Goal: Task Accomplishment & Management: Manage account settings

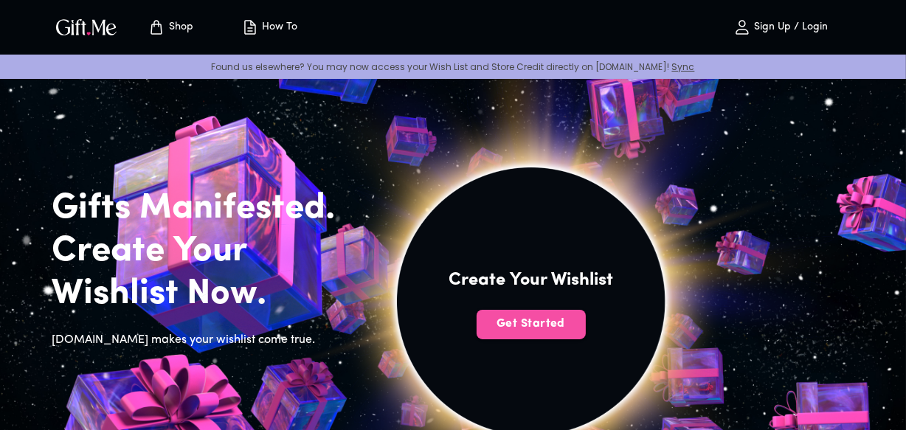
click at [503, 333] on button "Get Started" at bounding box center [530, 324] width 109 height 29
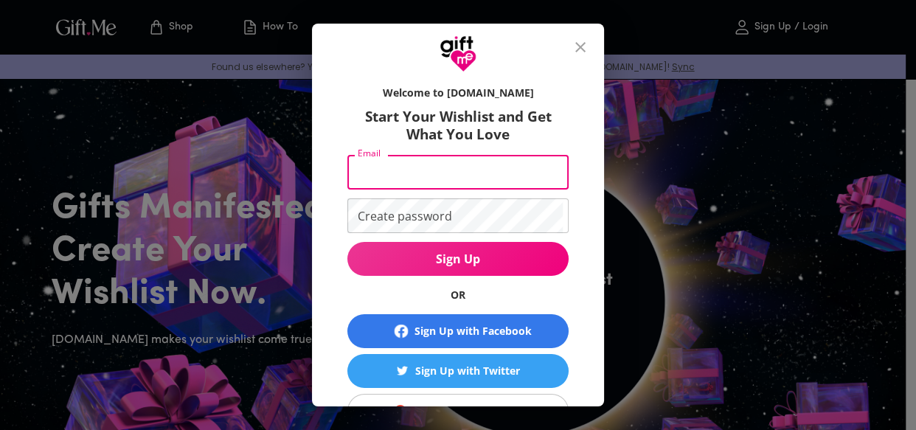
click at [439, 161] on input "Email" at bounding box center [454, 172] width 215 height 35
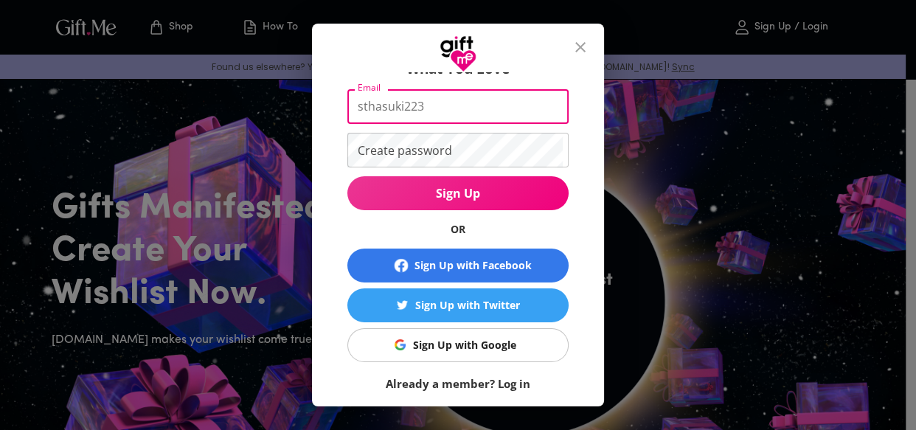
scroll to position [66, 0]
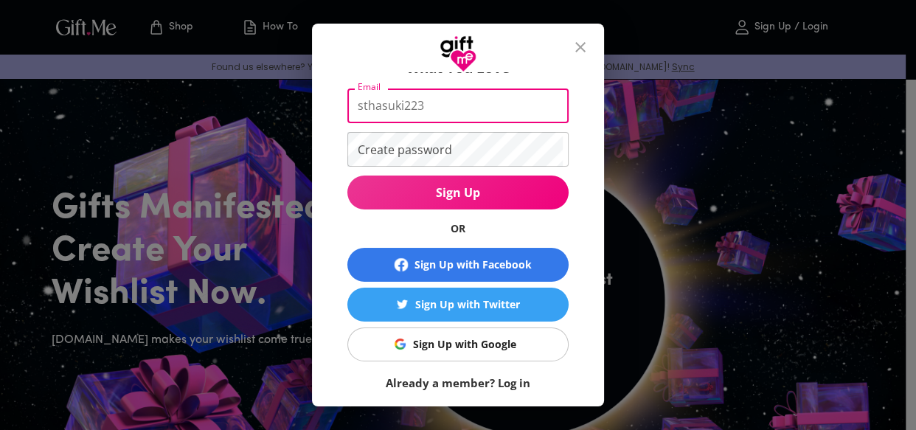
type input "sthasuki223"
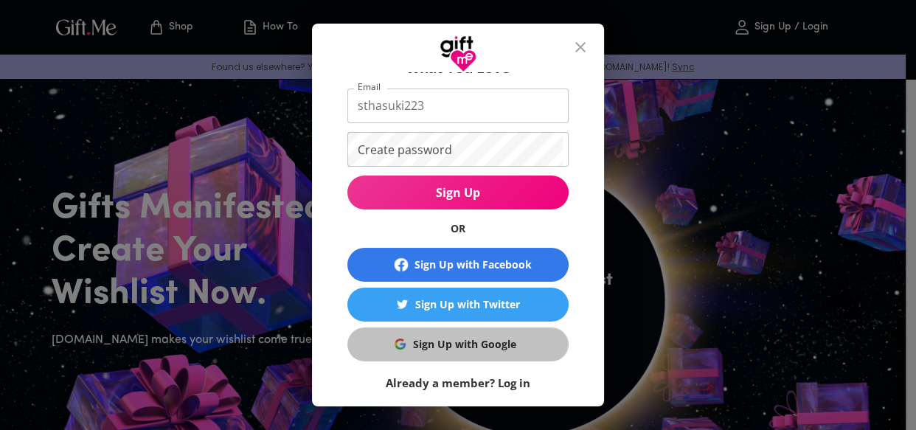
click at [457, 346] on div "Sign Up with Google" at bounding box center [464, 344] width 103 height 16
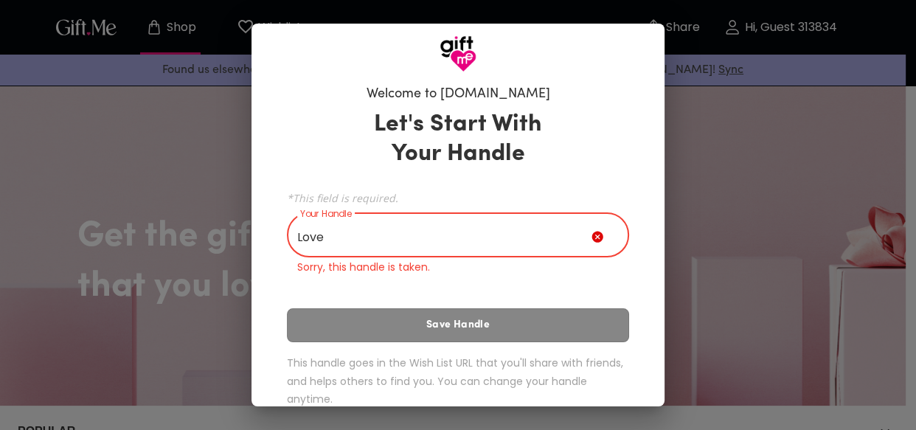
click at [455, 302] on div "Let's Start With Your Handle *This field is required. Your Handle Love Your Han…" at bounding box center [458, 261] width 342 height 316
click at [366, 239] on input "Love" at bounding box center [439, 236] width 305 height 41
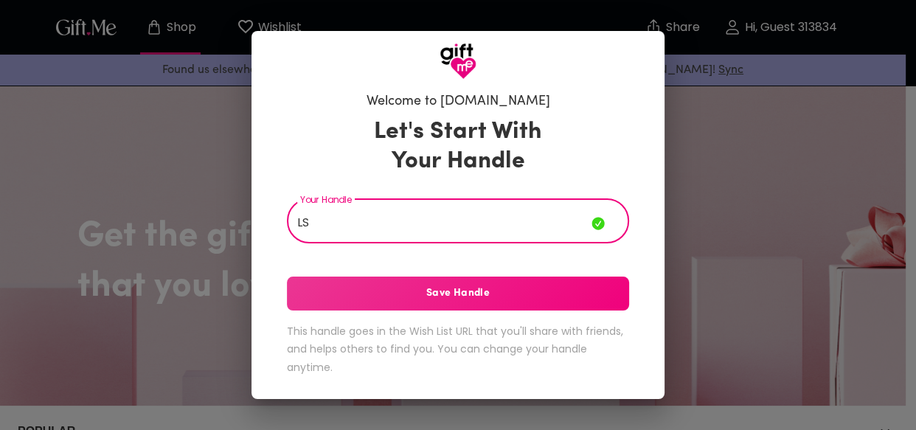
type input "L"
type input "suki3"
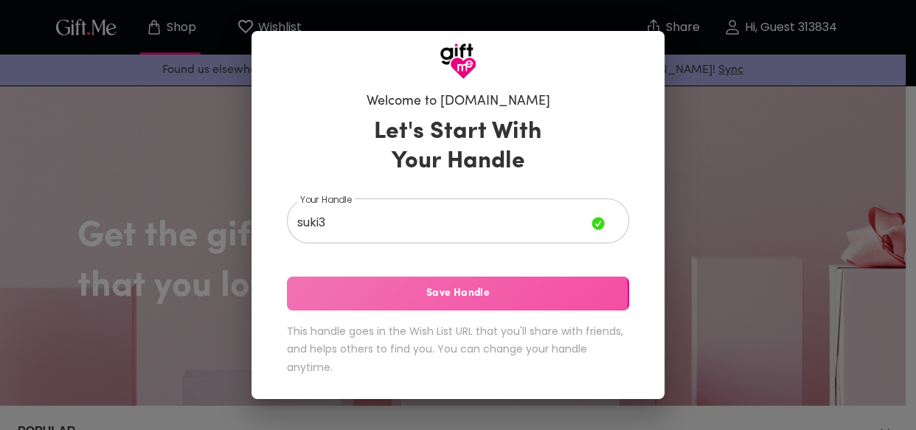
click at [404, 294] on span "Save Handle" at bounding box center [458, 293] width 342 height 16
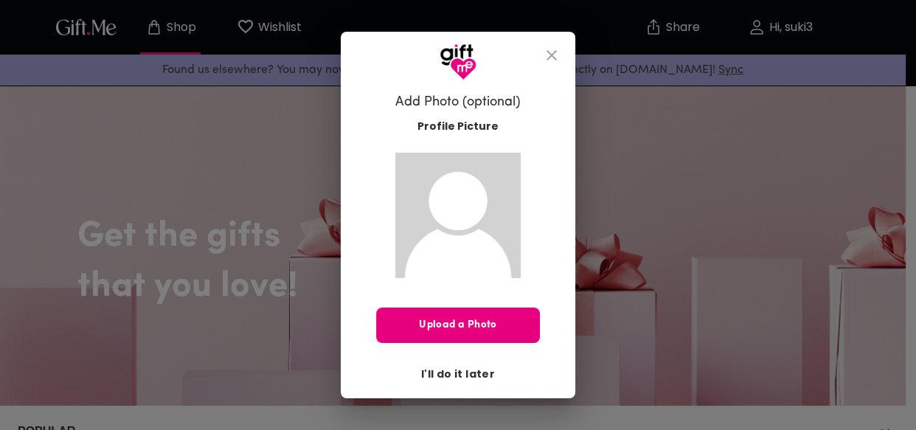
click at [442, 377] on span "I'll do it later" at bounding box center [458, 374] width 74 height 16
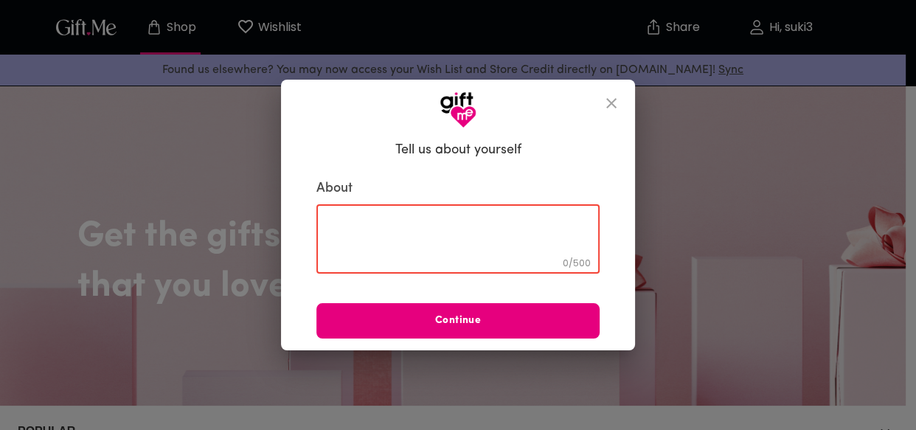
click at [436, 236] on textarea at bounding box center [458, 239] width 263 height 42
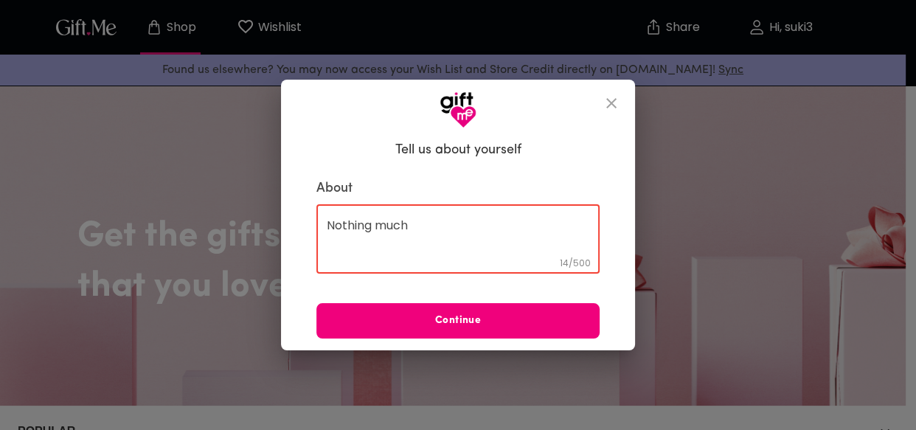
type textarea "Nothing much"
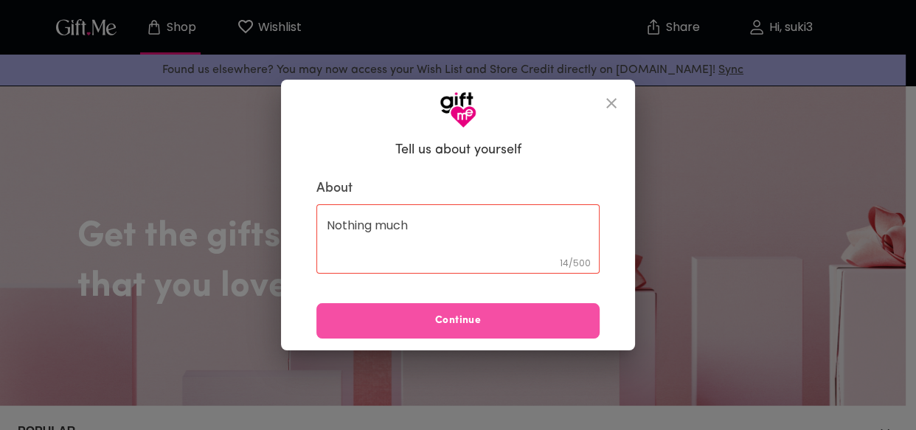
click at [459, 310] on button "Continue" at bounding box center [457, 320] width 283 height 35
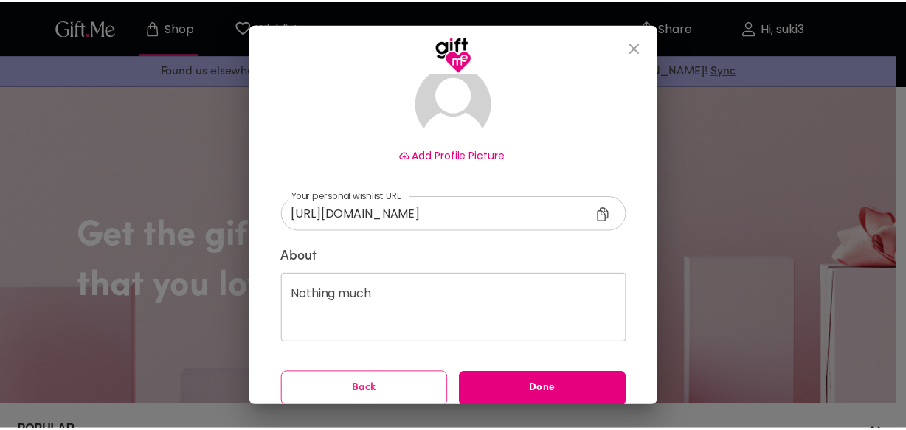
scroll to position [131, 0]
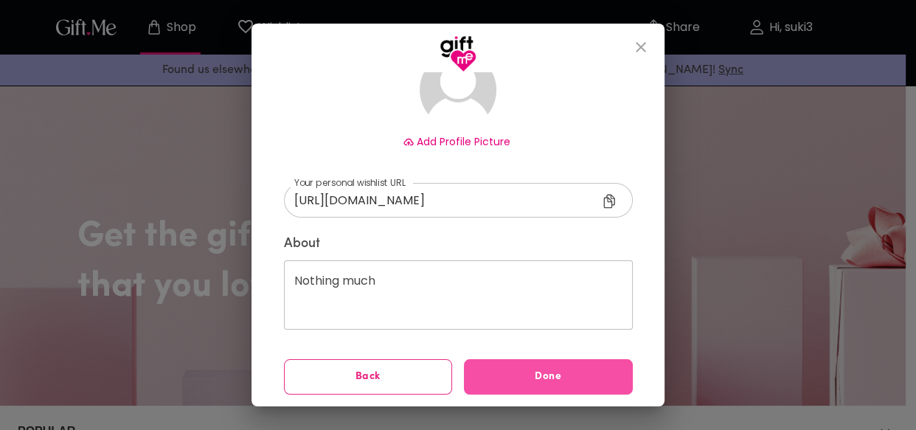
click at [484, 379] on span "Done" at bounding box center [548, 377] width 169 height 16
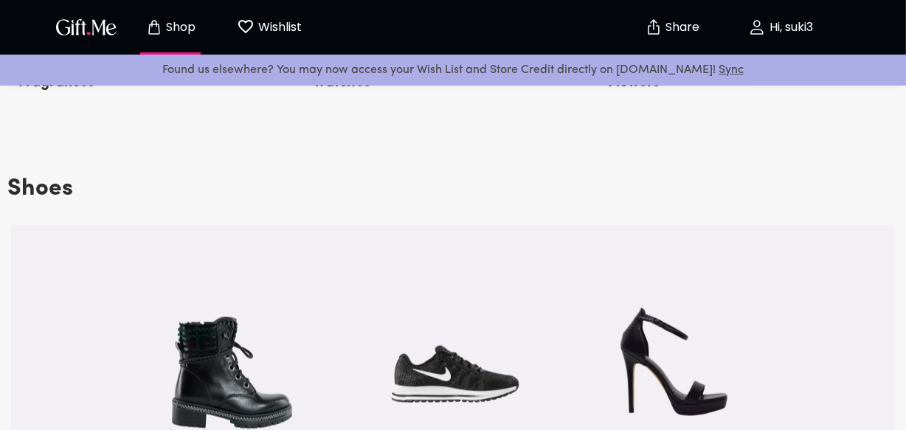
scroll to position [1552, 0]
click at [767, 24] on p "Hi, suki3" at bounding box center [788, 27] width 47 height 13
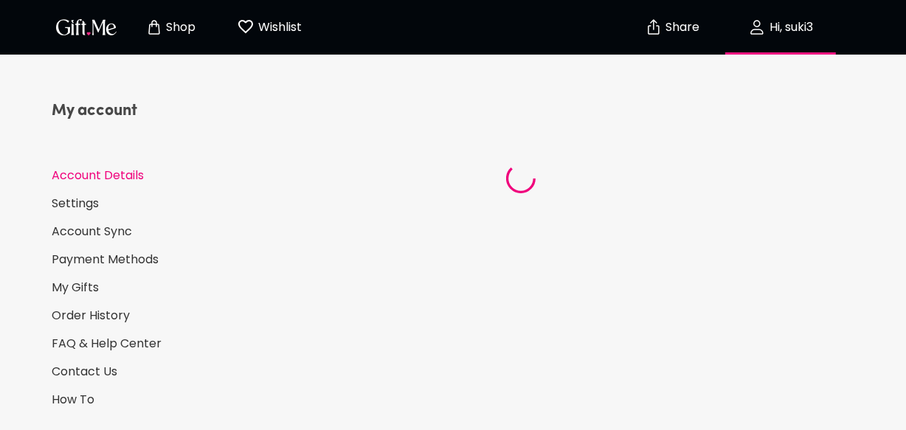
select select "US"
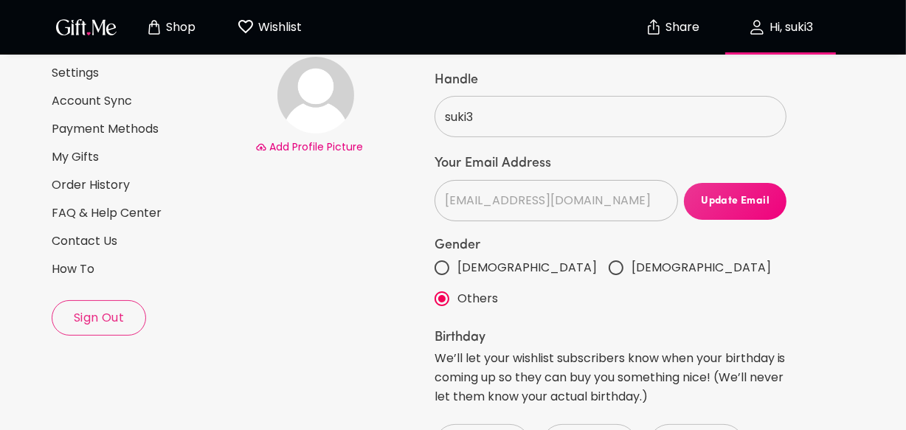
scroll to position [130, 0]
click at [97, 327] on button "Sign Out" at bounding box center [99, 318] width 94 height 35
